Goal: Task Accomplishment & Management: Complete application form

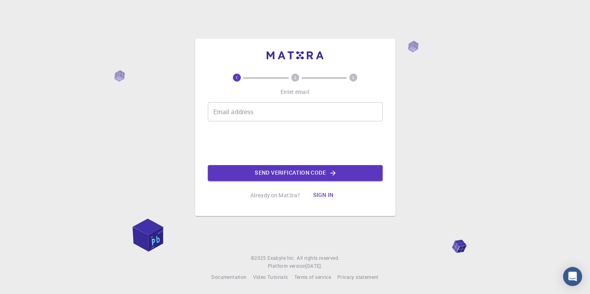
click at [247, 117] on input "Email address" at bounding box center [295, 111] width 175 height 19
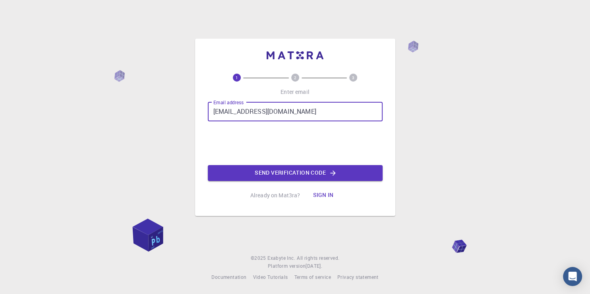
type input "[EMAIL_ADDRESS][DOMAIN_NAME]"
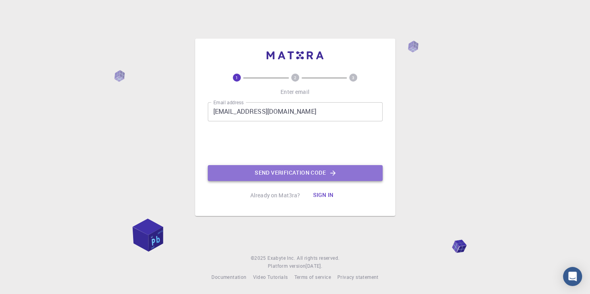
click at [268, 175] on button "Send verification code" at bounding box center [295, 173] width 175 height 16
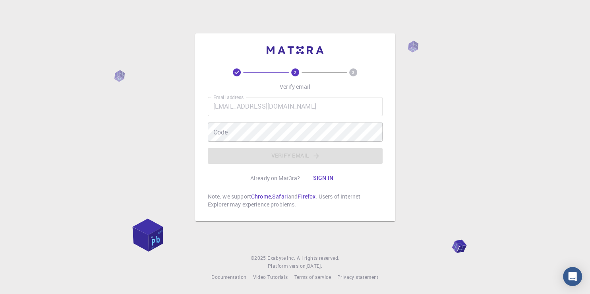
click at [456, 99] on div "2 3 Verify email Email address [EMAIL_ADDRESS][DOMAIN_NAME] Email address Code …" at bounding box center [295, 147] width 590 height 294
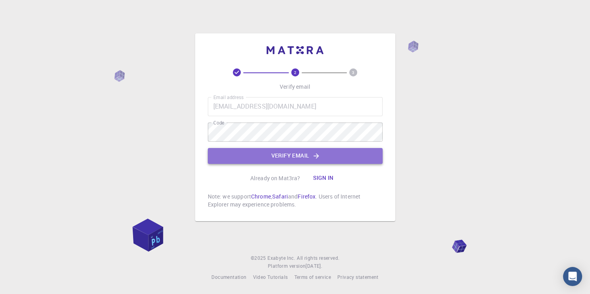
click at [303, 156] on button "Verify email" at bounding box center [295, 156] width 175 height 16
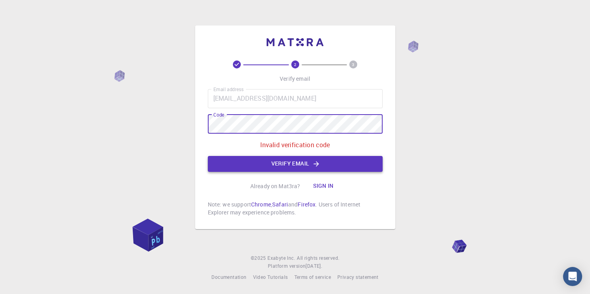
click at [272, 165] on button "Verify email" at bounding box center [295, 164] width 175 height 16
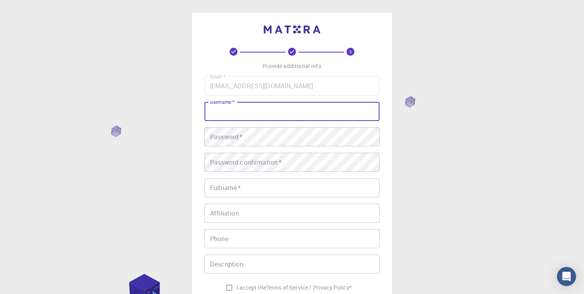
click at [259, 112] on input "username   *" at bounding box center [291, 111] width 175 height 19
click at [228, 110] on input "username   *" at bounding box center [291, 111] width 175 height 19
click at [232, 118] on input "username   *" at bounding box center [291, 111] width 175 height 19
type input "[EMAIL_ADDRESS][DOMAIN_NAME]"
drag, startPoint x: 297, startPoint y: 113, endPoint x: 205, endPoint y: 104, distance: 92.7
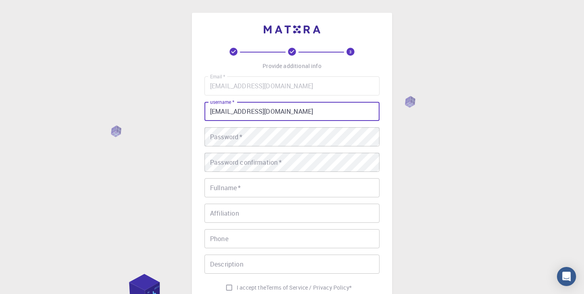
click at [204, 105] on input "[EMAIL_ADDRESS][DOMAIN_NAME]" at bounding box center [291, 111] width 175 height 19
type input "Bash"
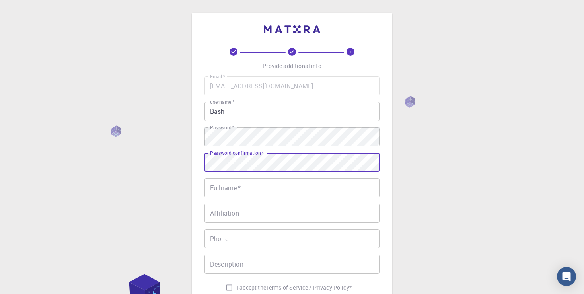
click at [254, 188] on input "Fullname   *" at bounding box center [291, 187] width 175 height 19
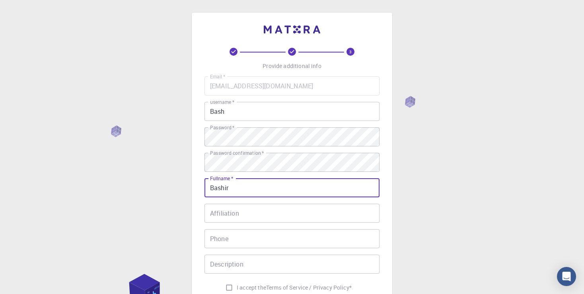
type input "Bashir"
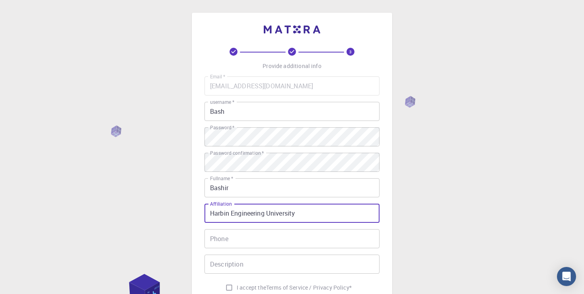
type input "Harbin Engineering University"
click at [241, 235] on input "Phone" at bounding box center [291, 238] width 175 height 19
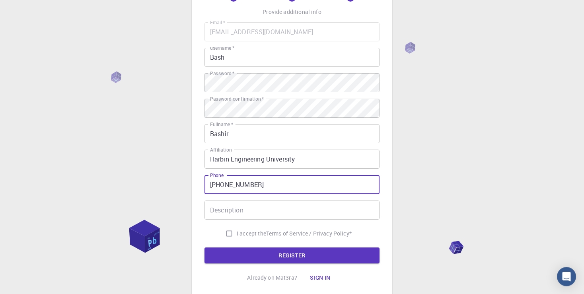
scroll to position [111, 0]
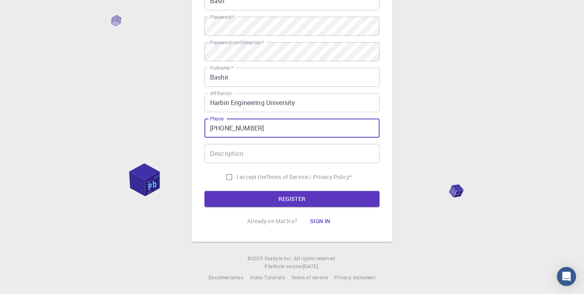
type input "[PHONE_NUMBER]"
click at [239, 155] on input "Description" at bounding box center [291, 153] width 175 height 19
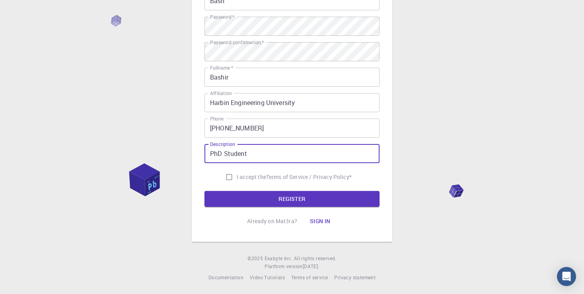
type input "PhD Student"
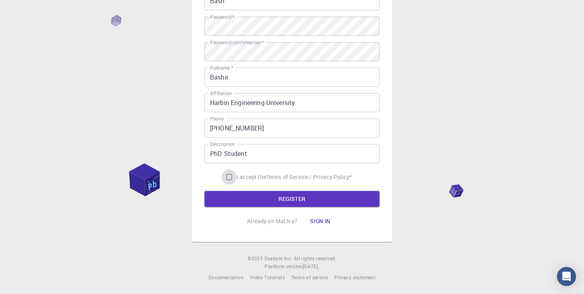
click at [230, 180] on input "I accept the Terms of Service / Privacy Policy *" at bounding box center [228, 176] width 15 height 15
checkbox input "true"
click at [279, 203] on button "REGISTER" at bounding box center [291, 199] width 175 height 16
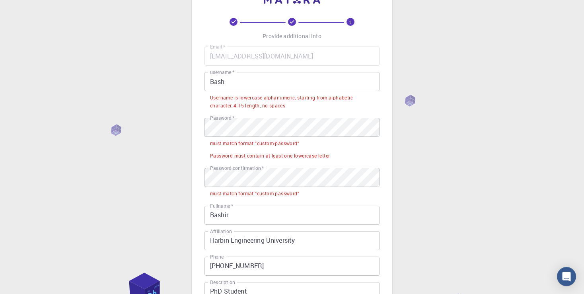
scroll to position [42, 0]
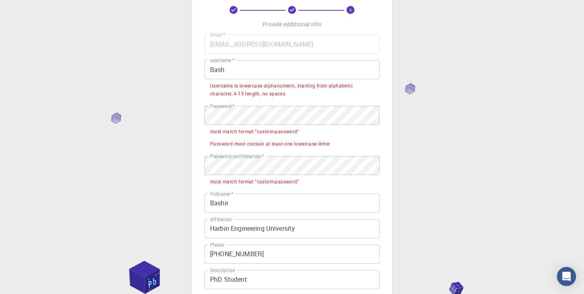
click at [212, 70] on input "Bash" at bounding box center [291, 69] width 175 height 19
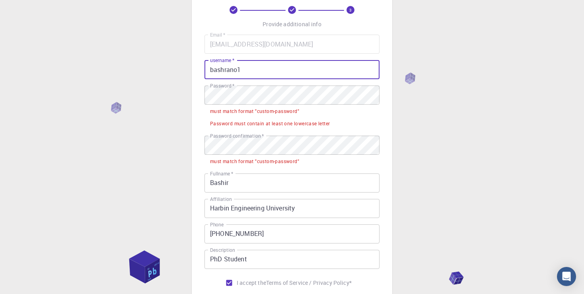
type input "bashrano1"
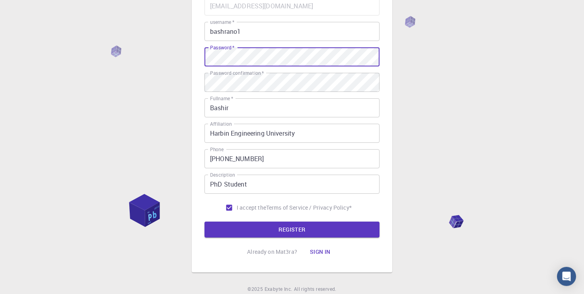
scroll to position [111, 0]
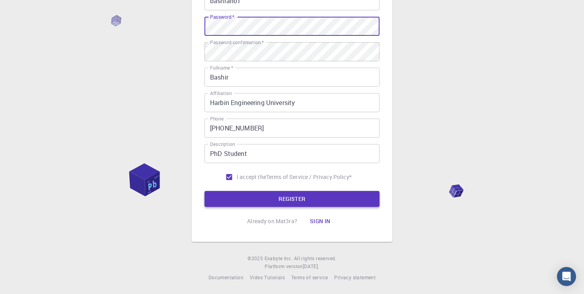
click at [290, 196] on button "REGISTER" at bounding box center [291, 199] width 175 height 16
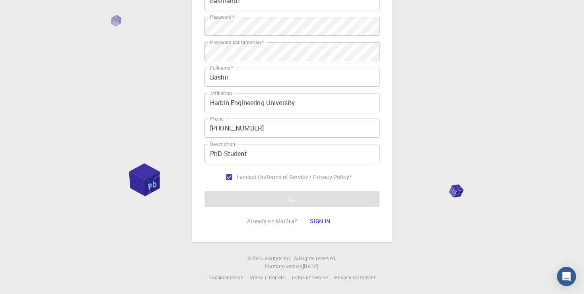
click at [439, 65] on div "3 Provide additional info Email   * [EMAIL_ADDRESS][DOMAIN_NAME] Email   * user…" at bounding box center [292, 91] width 584 height 405
